Goal: Find specific fact: Find contact information

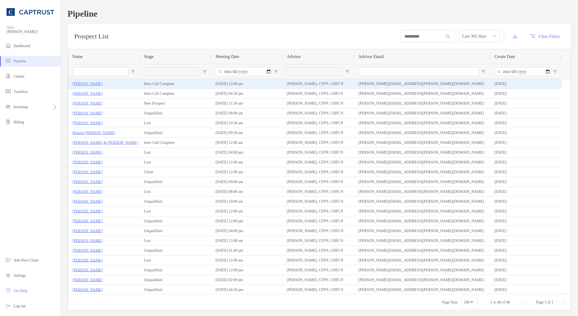
click at [81, 83] on p "[PERSON_NAME]" at bounding box center [87, 83] width 30 height 7
